Goal: Task Accomplishment & Management: Use online tool/utility

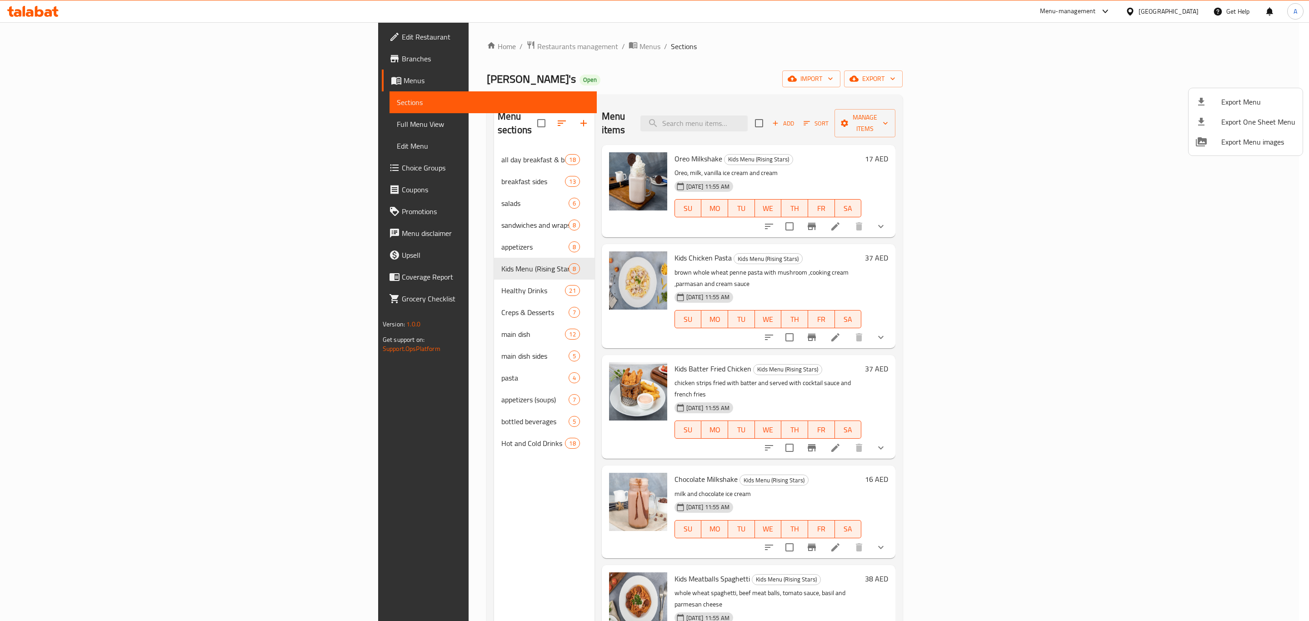
click at [1158, 14] on div at bounding box center [654, 310] width 1309 height 621
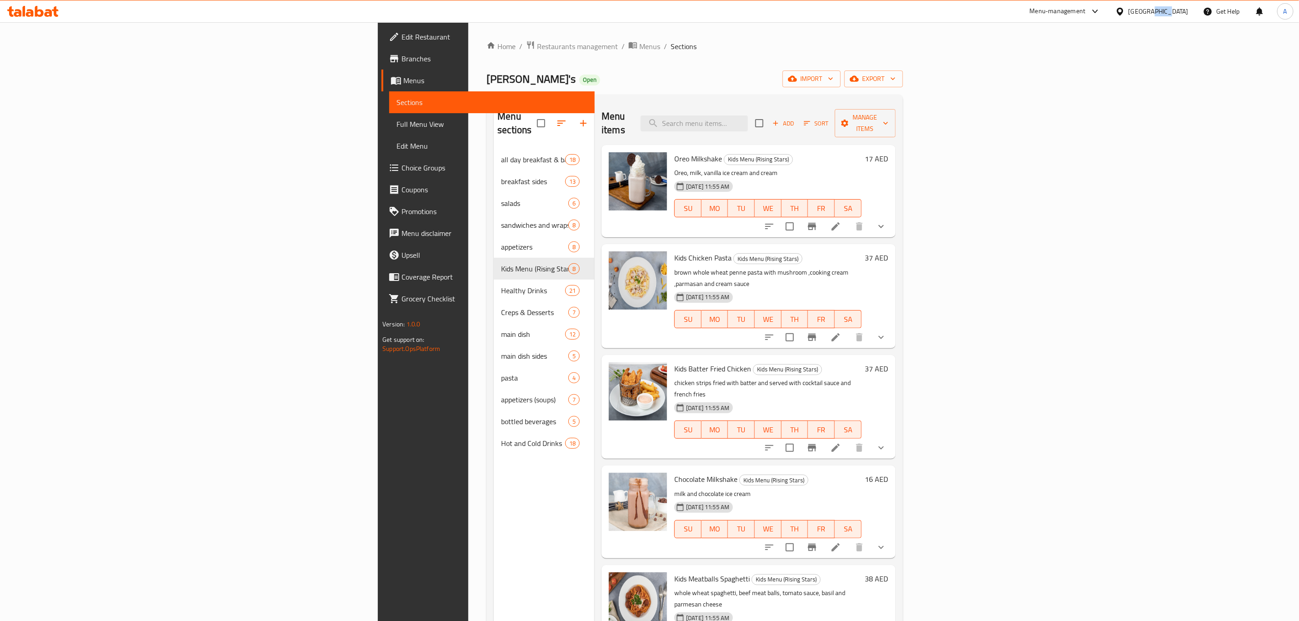
click at [1158, 14] on div "United Arab Emirates" at bounding box center [1159, 11] width 60 height 10
click at [1063, 196] on div "[GEOGRAPHIC_DATA]" at bounding box center [1090, 199] width 60 height 10
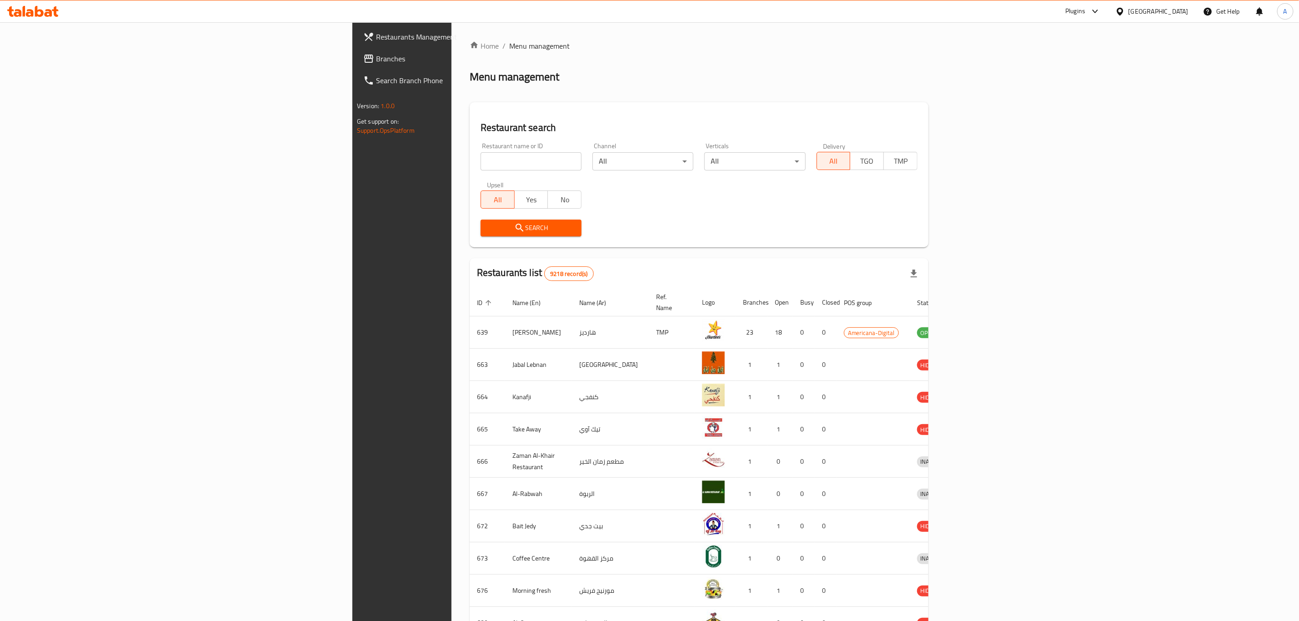
click at [481, 157] on input "search" at bounding box center [531, 161] width 101 height 18
paste input "626619"
type input "626619"
click at [488, 232] on span "Search" at bounding box center [531, 227] width 86 height 11
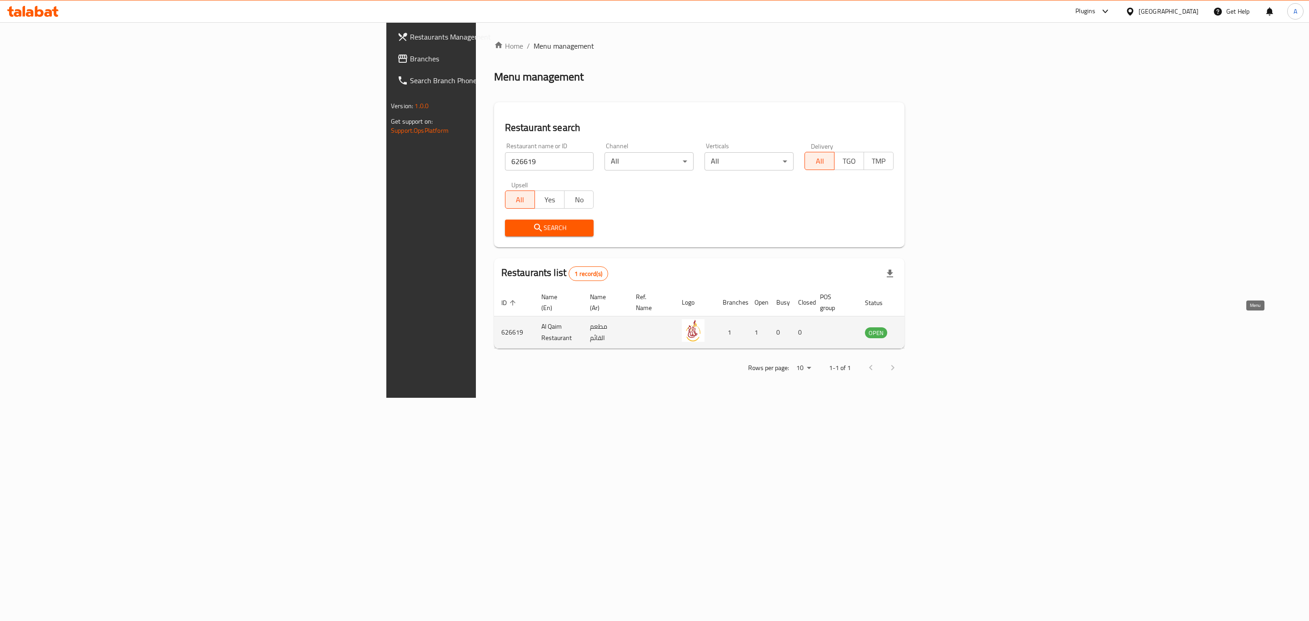
click at [923, 329] on icon "enhanced table" at bounding box center [918, 333] width 10 height 8
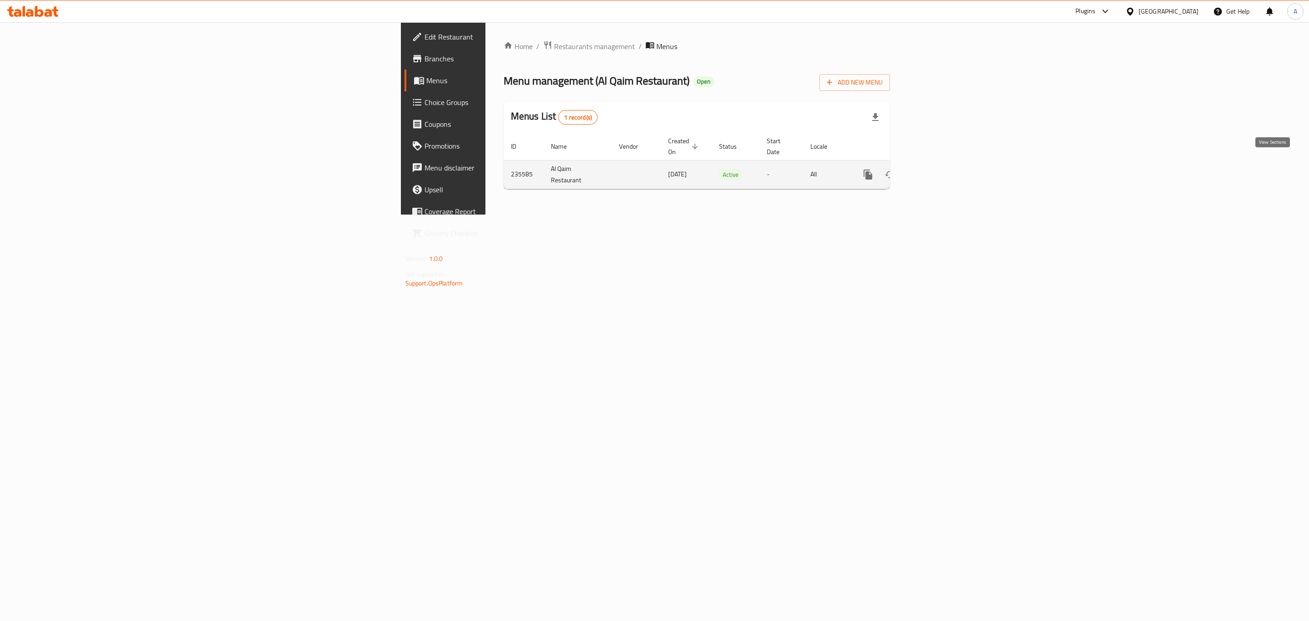
click at [939, 169] on icon "enhanced table" at bounding box center [933, 174] width 11 height 11
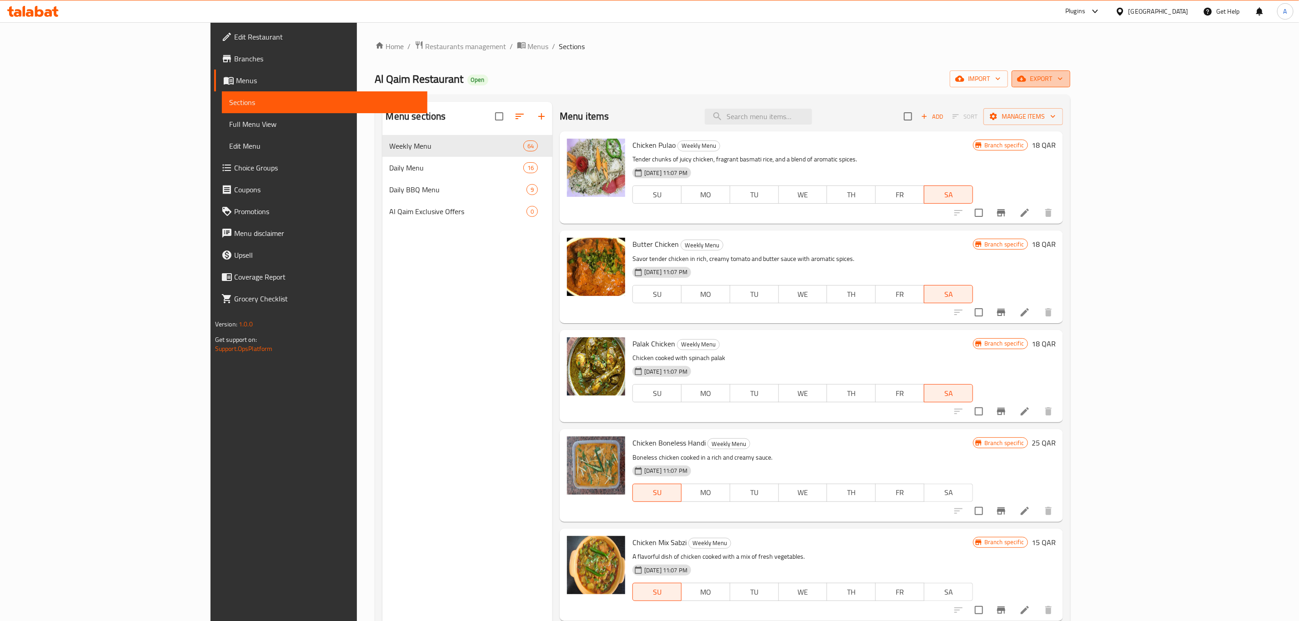
click at [1063, 80] on span "export" at bounding box center [1041, 78] width 44 height 11
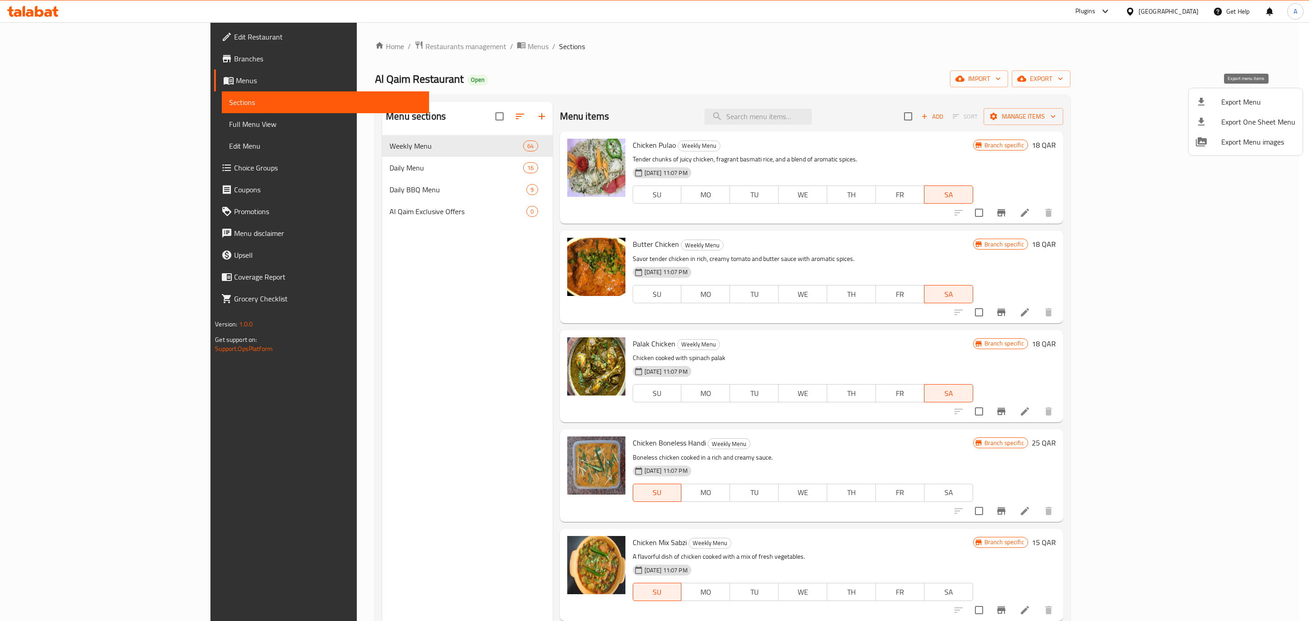
click at [1244, 104] on span "Export Menu" at bounding box center [1259, 101] width 74 height 11
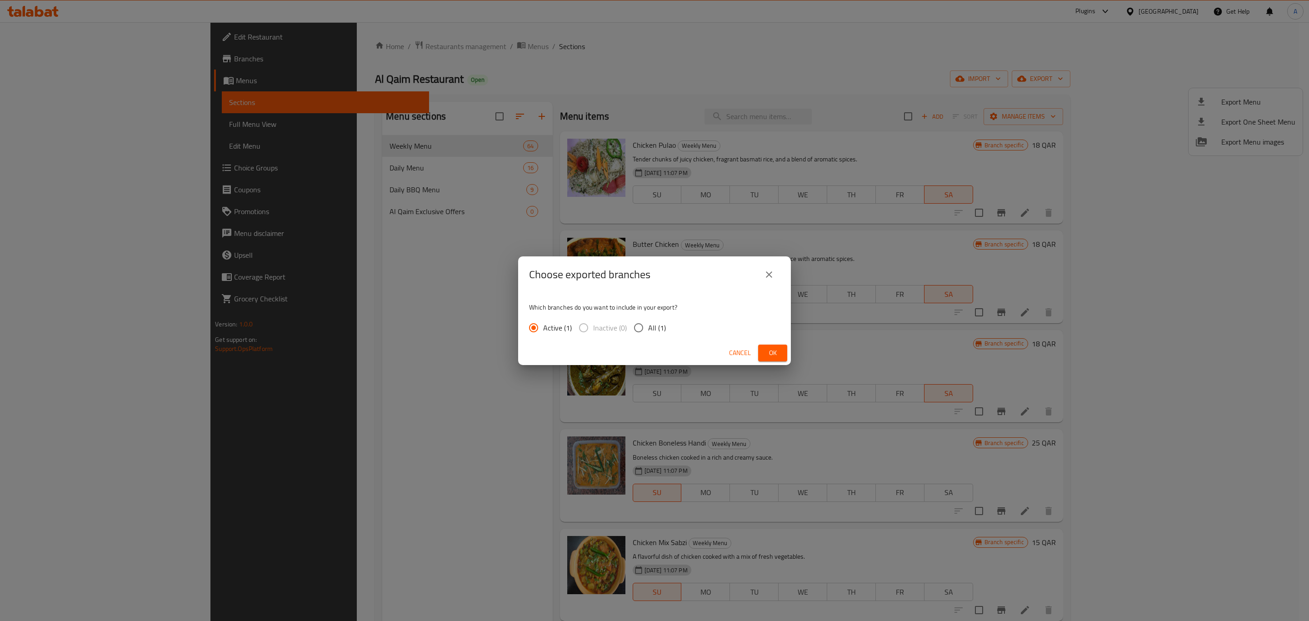
click at [643, 331] on input "All (1)" at bounding box center [638, 327] width 19 height 19
radio input "true"
click at [767, 353] on span "Ok" at bounding box center [773, 352] width 15 height 11
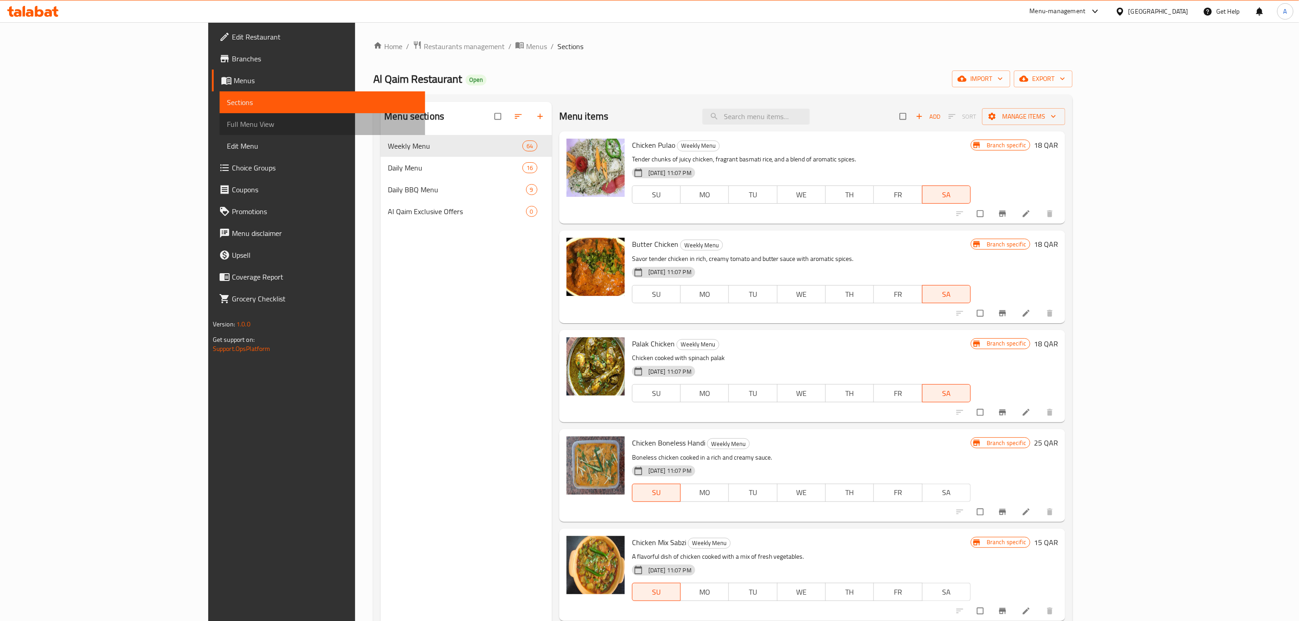
click at [227, 120] on span "Full Menu View" at bounding box center [322, 124] width 191 height 11
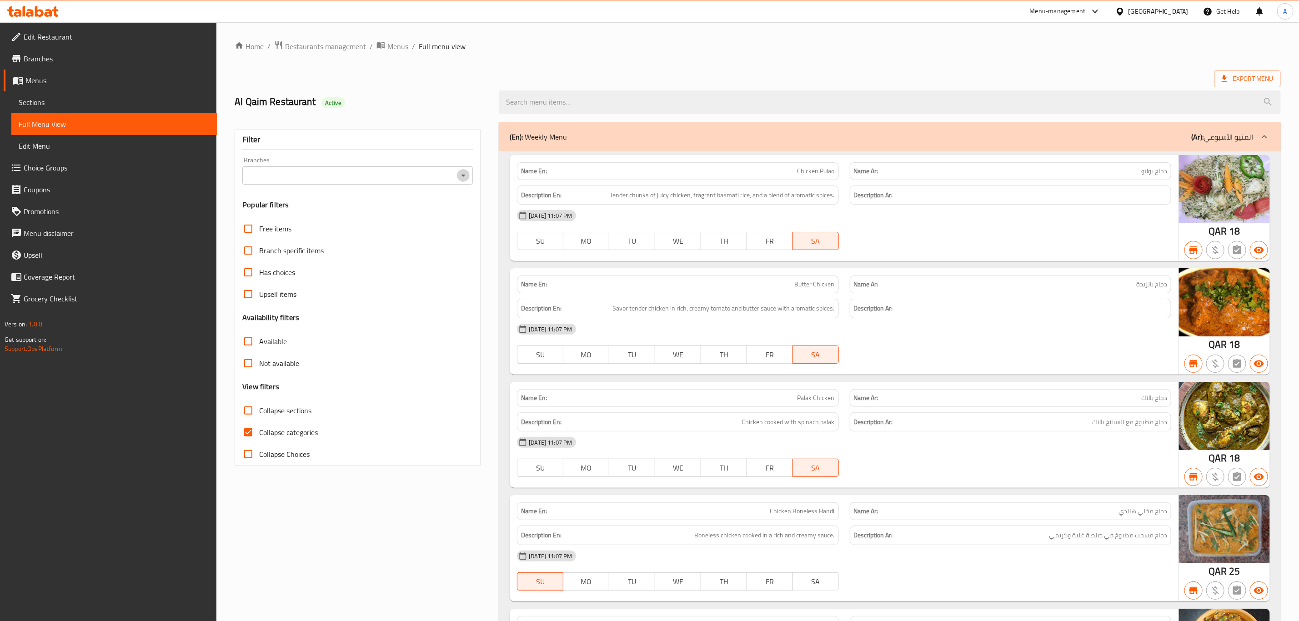
click at [463, 178] on icon "Open" at bounding box center [463, 175] width 11 height 11
click at [389, 215] on li "Al Qaim Restaurant, [GEOGRAPHIC_DATA]" at bounding box center [358, 215] width 230 height 16
type input "Al Qaim Restaurant, [GEOGRAPHIC_DATA]"
click at [251, 432] on input "Collapse categories" at bounding box center [248, 432] width 22 height 22
checkbox input "false"
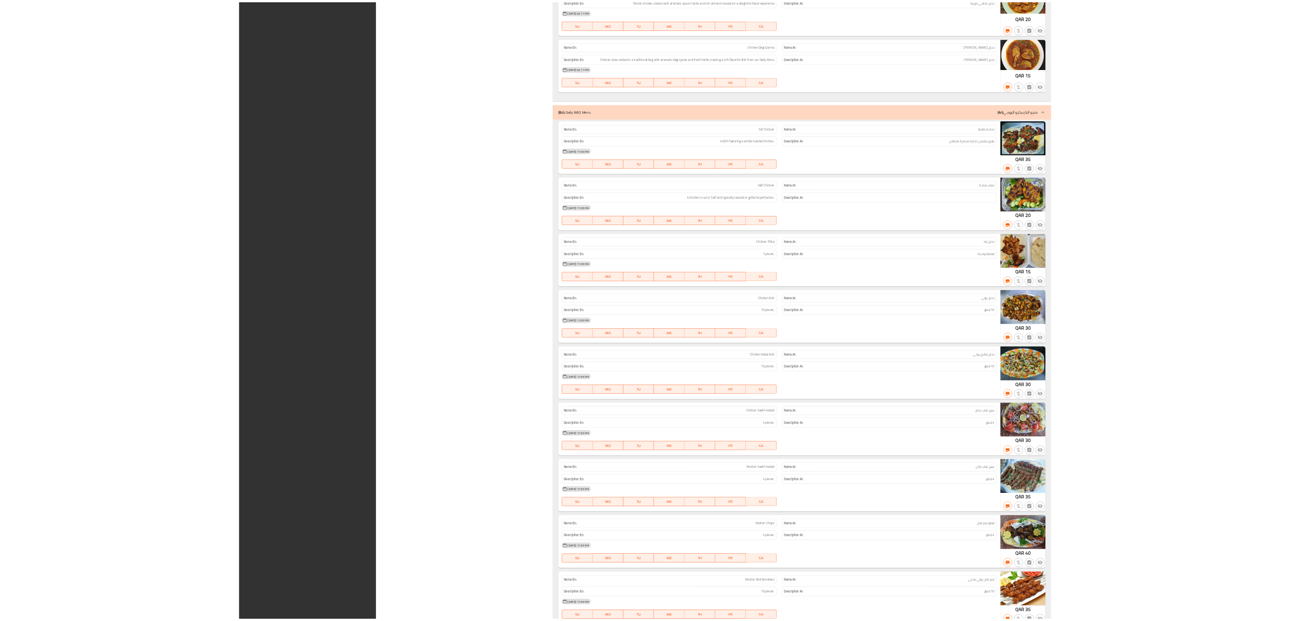
scroll to position [9510, 0]
